Goal: Check status: Check status

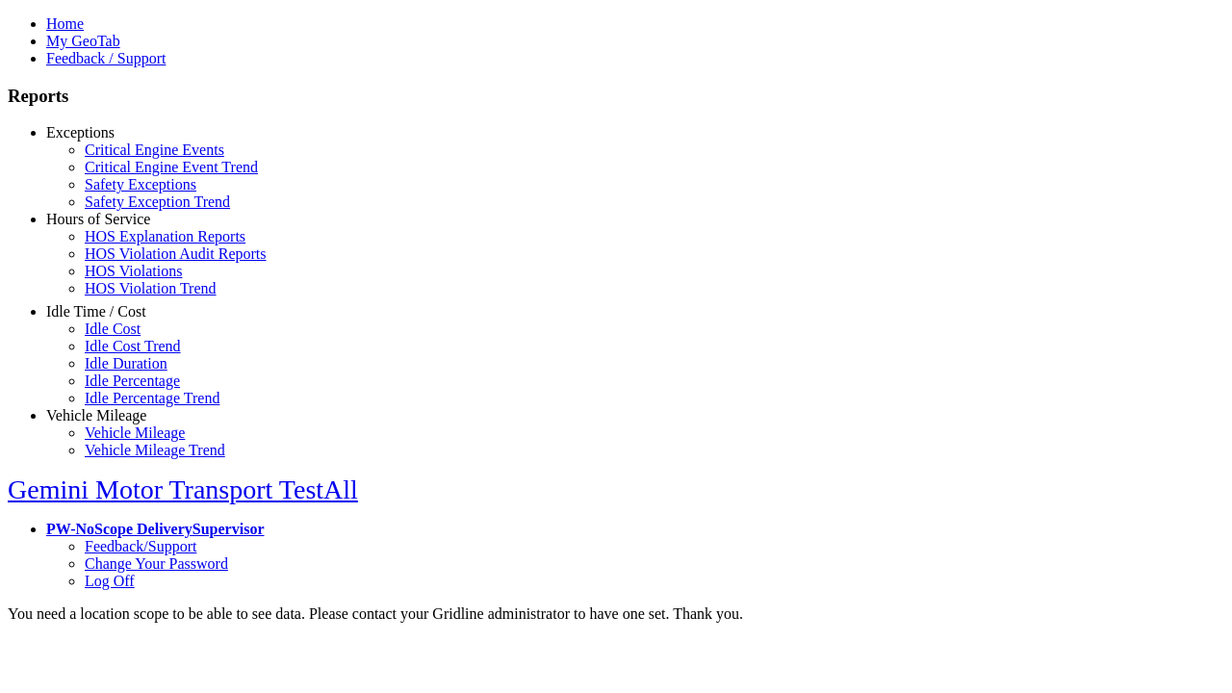
scroll to position [13, 0]
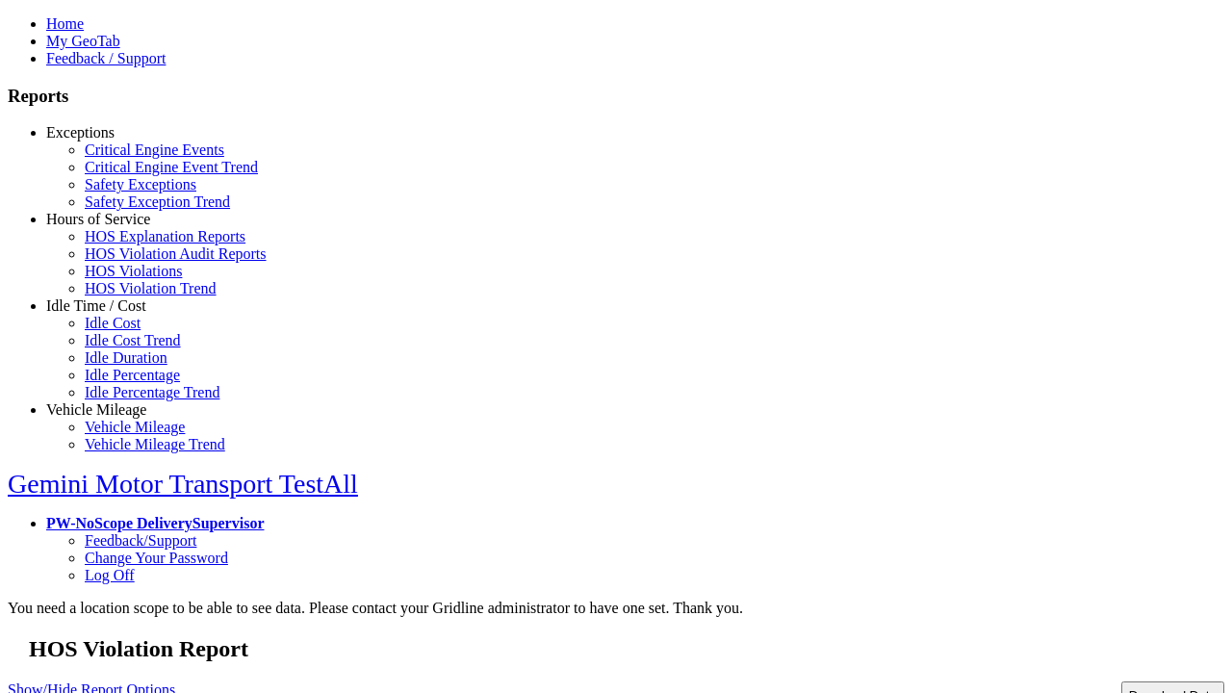
type input "**********"
